Goal: Find specific page/section

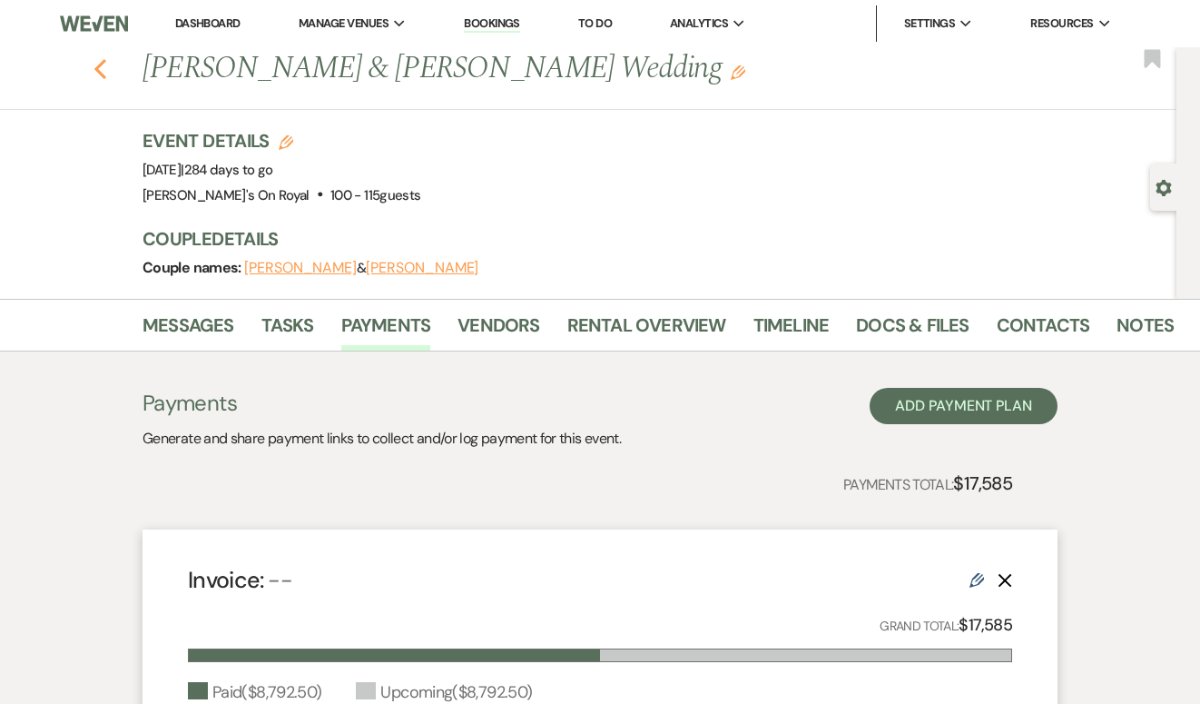
click at [95, 74] on icon "Previous" at bounding box center [100, 69] width 14 height 22
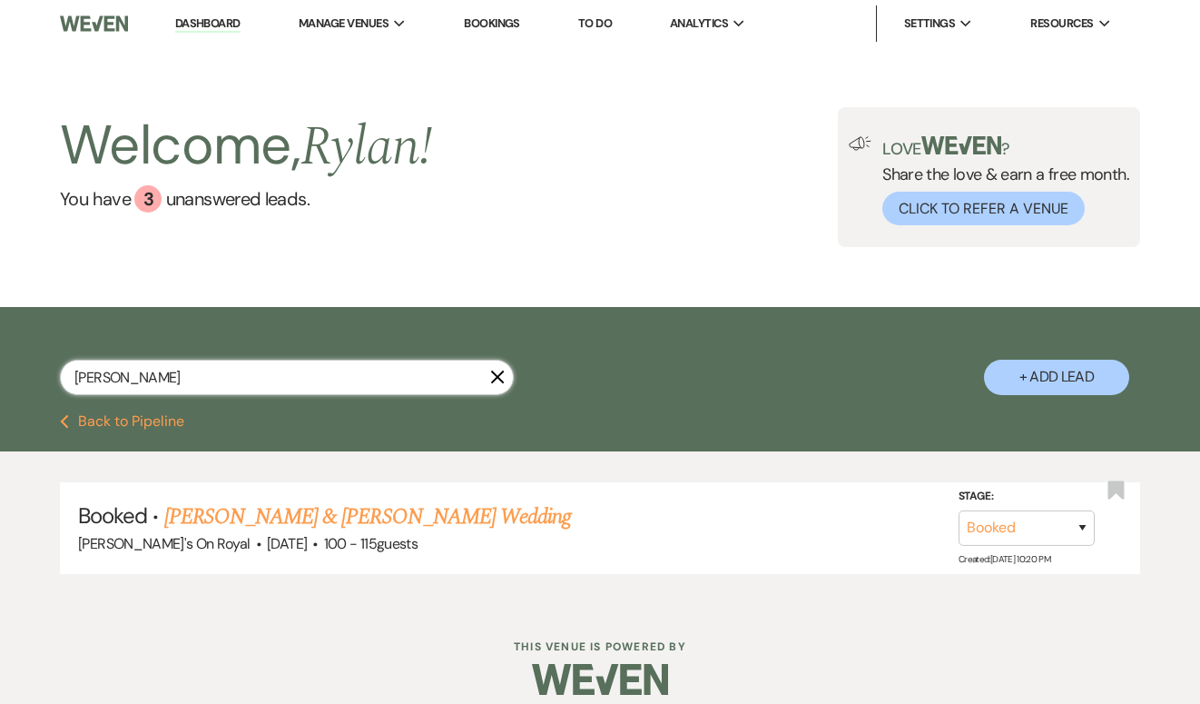
click at [506, 390] on input "[PERSON_NAME]" at bounding box center [287, 376] width 454 height 35
click at [489, 378] on input "[PERSON_NAME]" at bounding box center [287, 376] width 454 height 35
click at [507, 373] on input "[PERSON_NAME]" at bounding box center [287, 376] width 454 height 35
click at [499, 374] on use "button" at bounding box center [498, 377] width 14 height 14
